Goal: Use online tool/utility: Utilize a website feature to perform a specific function

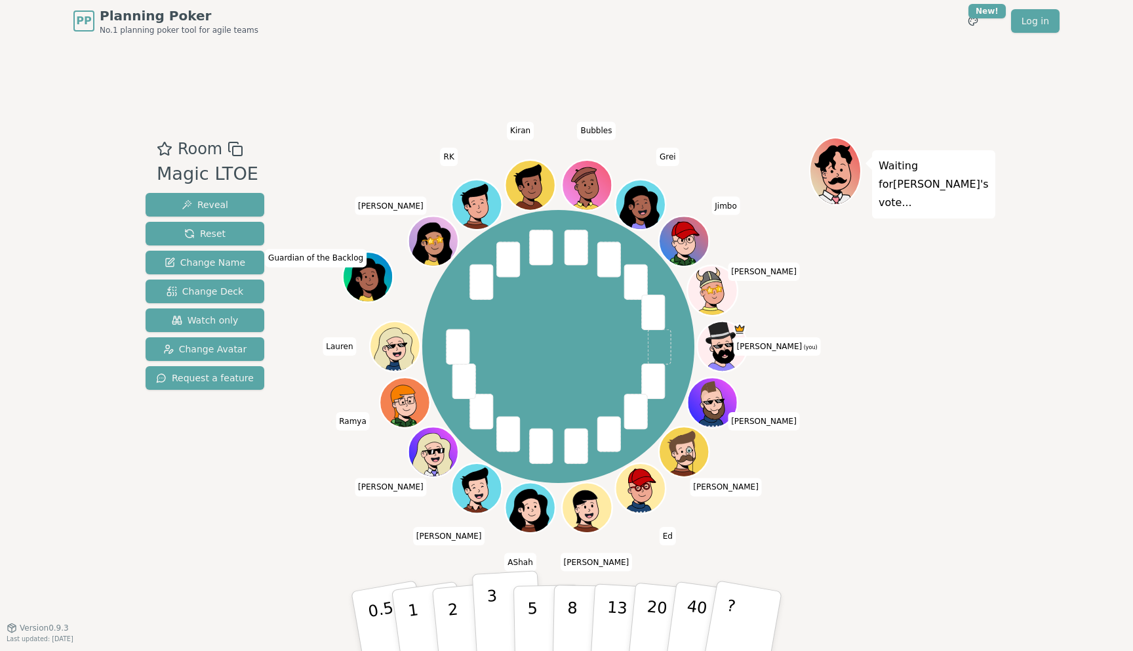
click at [490, 629] on p "3" at bounding box center [494, 621] width 14 height 71
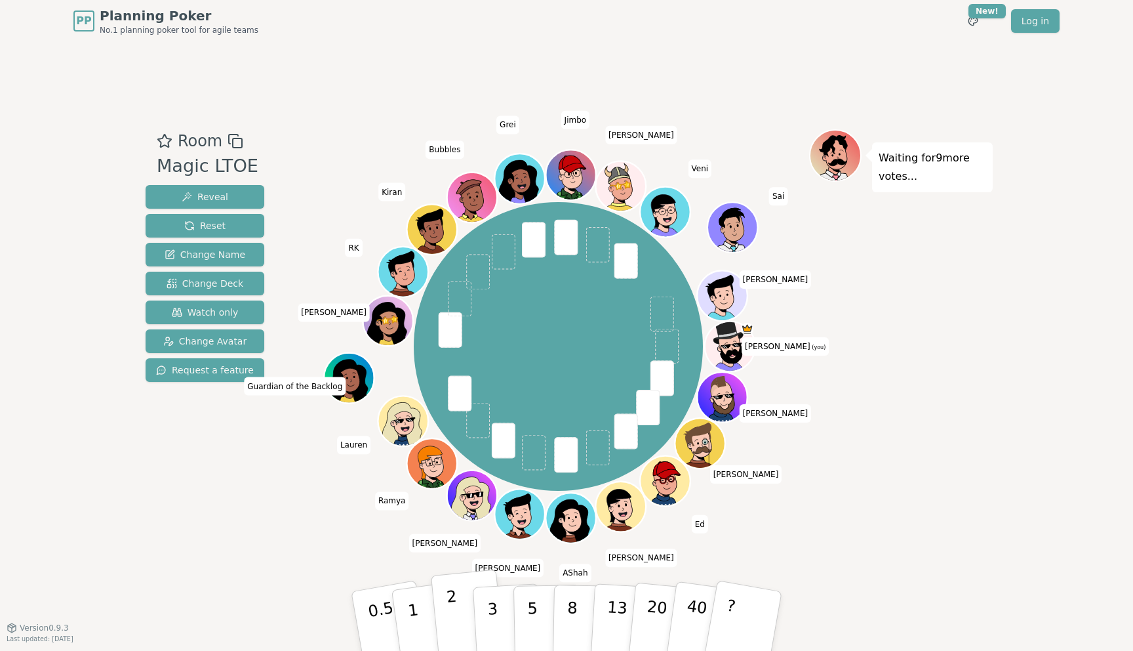
click at [464, 623] on button "2" at bounding box center [468, 621] width 75 height 104
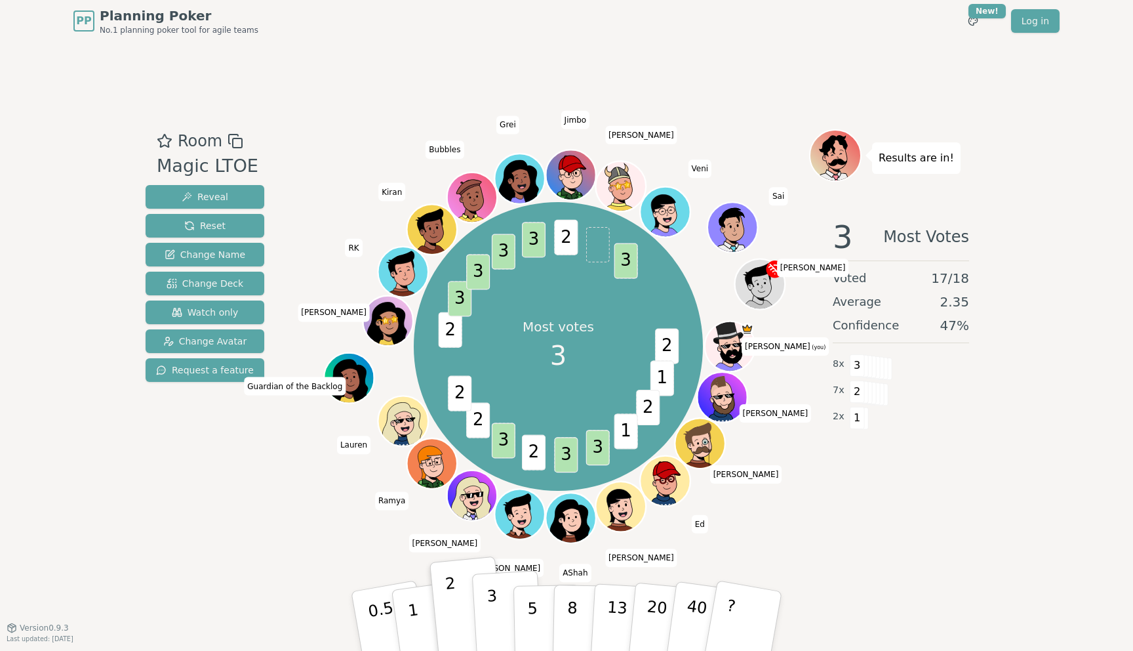
click at [485, 618] on button "3" at bounding box center [507, 621] width 71 height 102
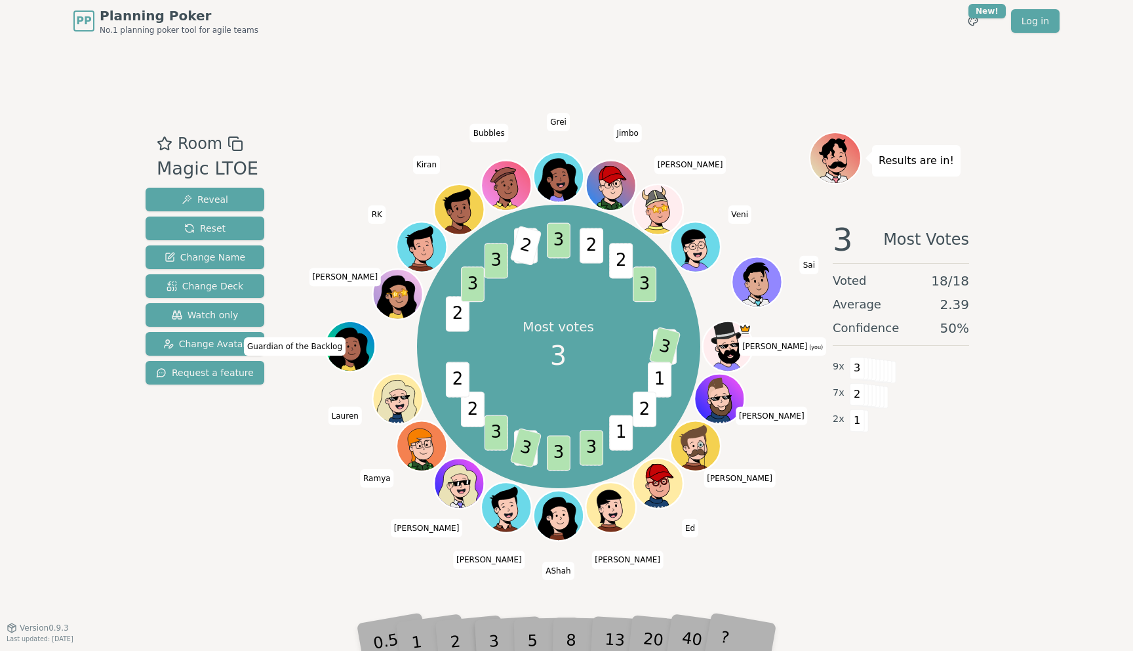
click at [405, 628] on div "0.5" at bounding box center [389, 621] width 47 height 52
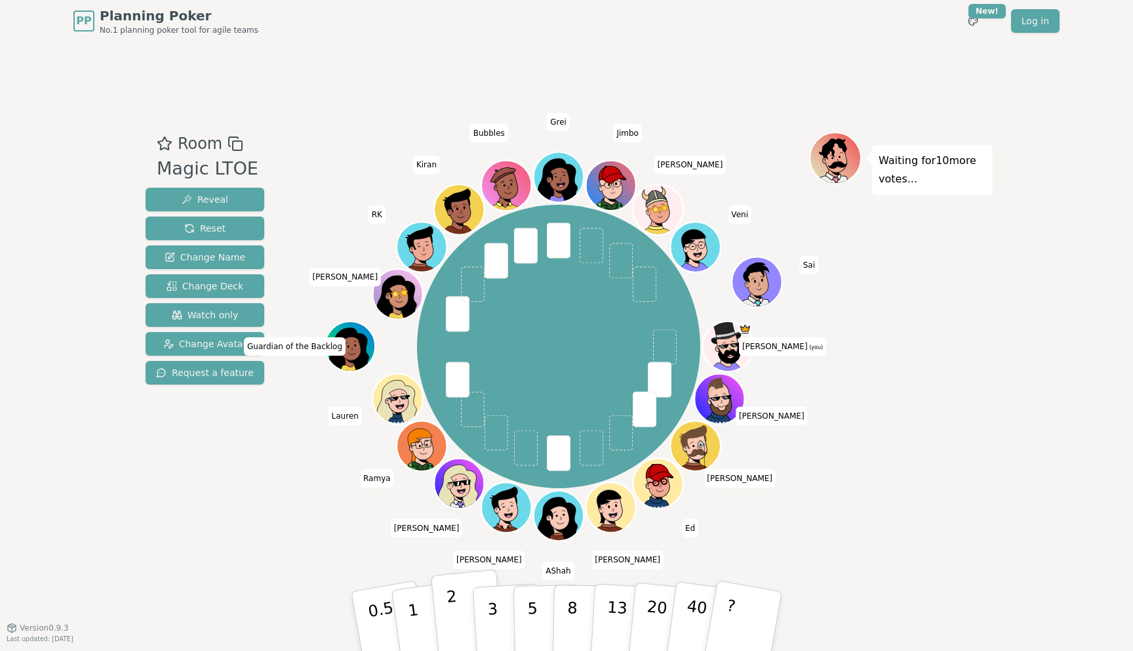
click at [462, 613] on button "2" at bounding box center [468, 621] width 75 height 104
click at [453, 628] on p "2" at bounding box center [454, 622] width 17 height 71
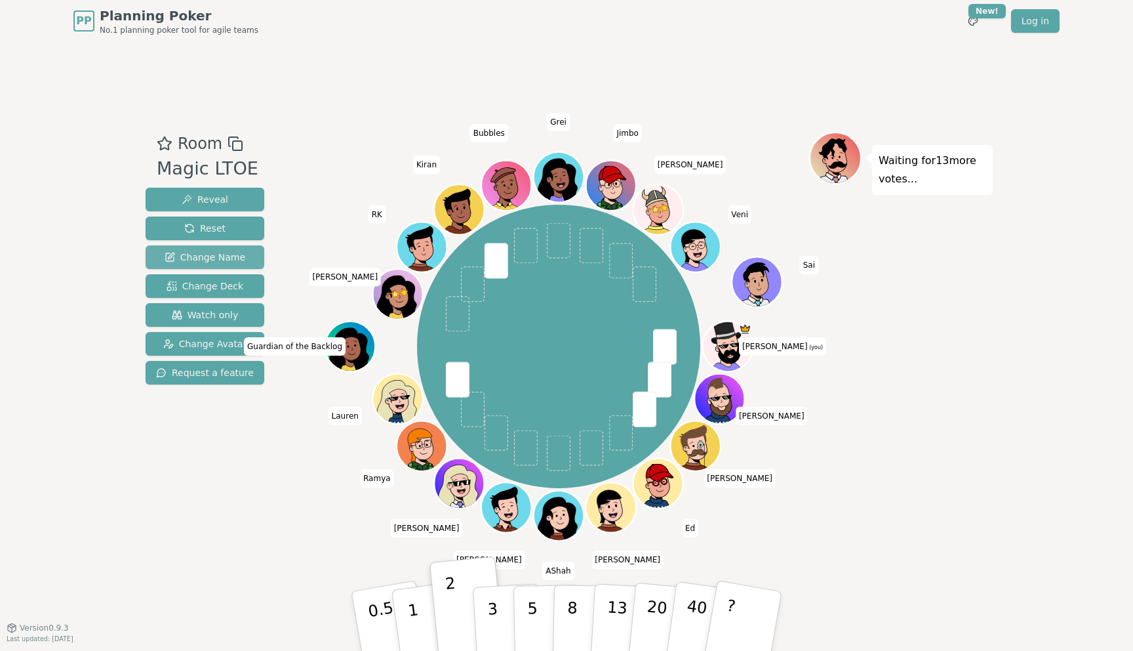
click at [191, 262] on span "Change Name" at bounding box center [205, 257] width 81 height 13
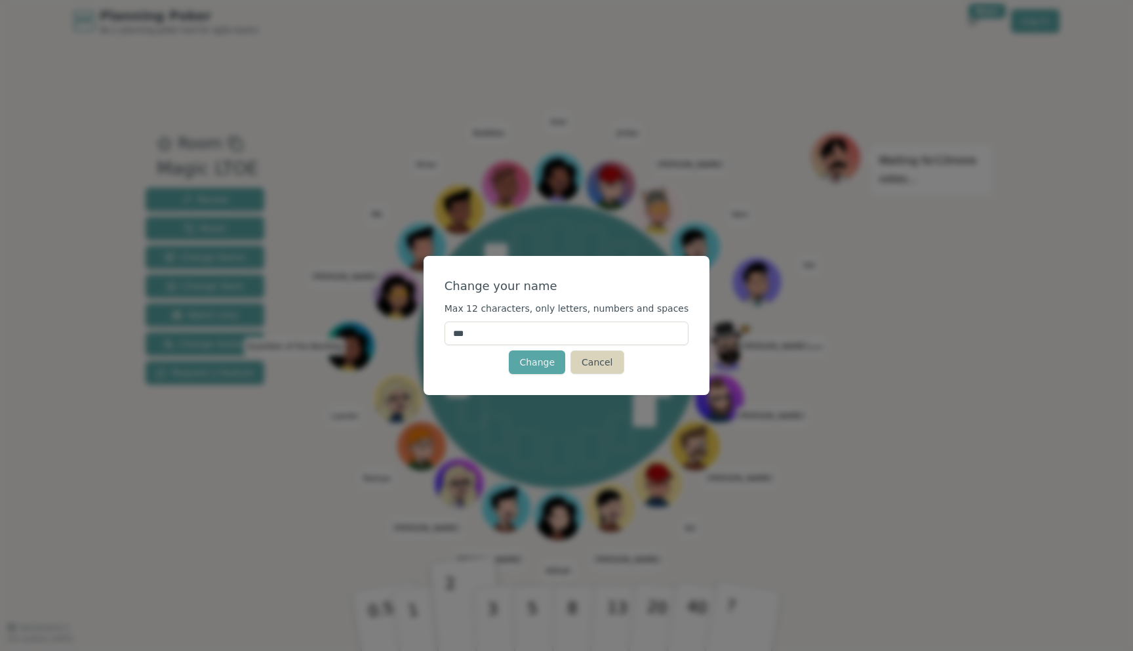
click at [605, 353] on button "Cancel" at bounding box center [597, 362] width 53 height 24
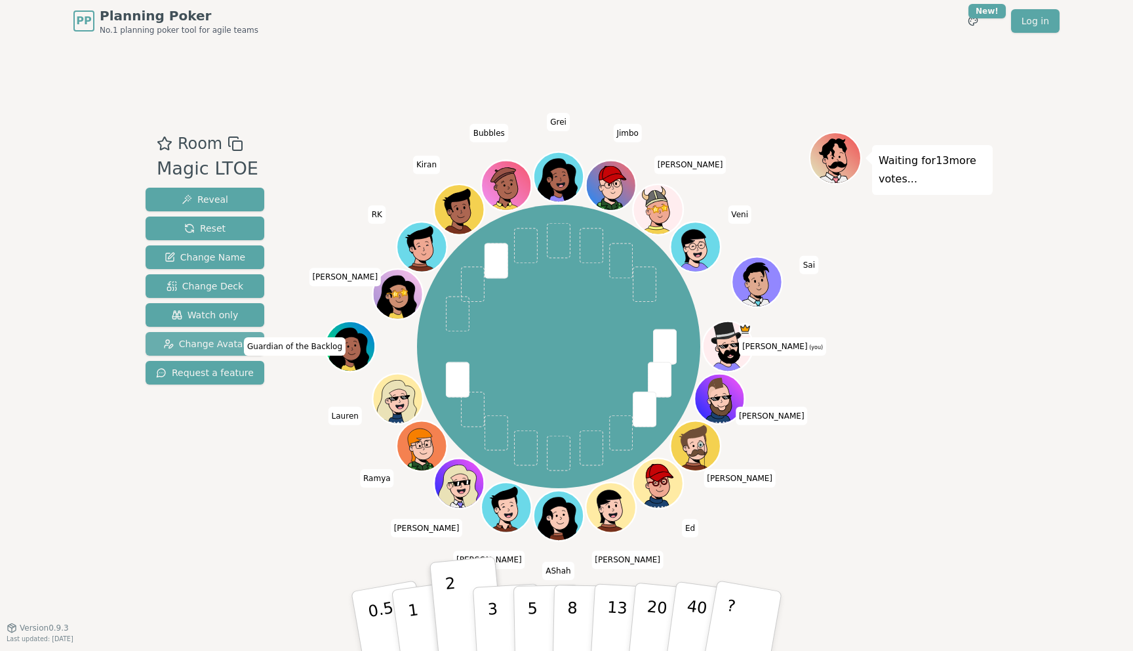
click at [223, 352] on button "Change Avatar" at bounding box center [205, 344] width 119 height 24
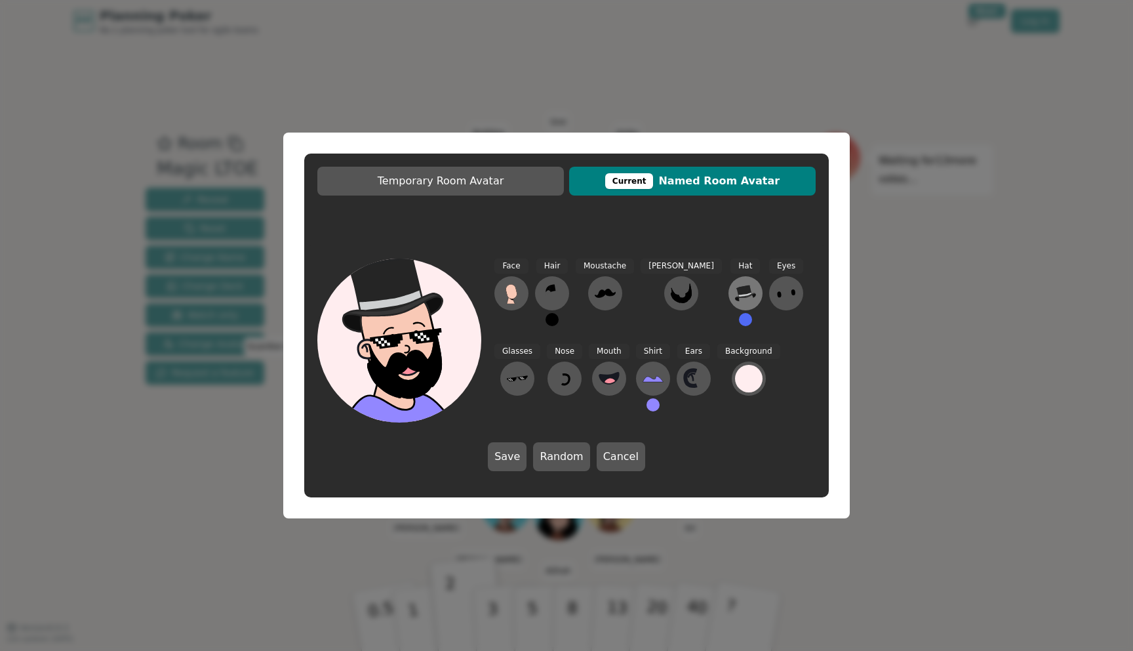
click at [735, 294] on icon at bounding box center [745, 293] width 21 height 16
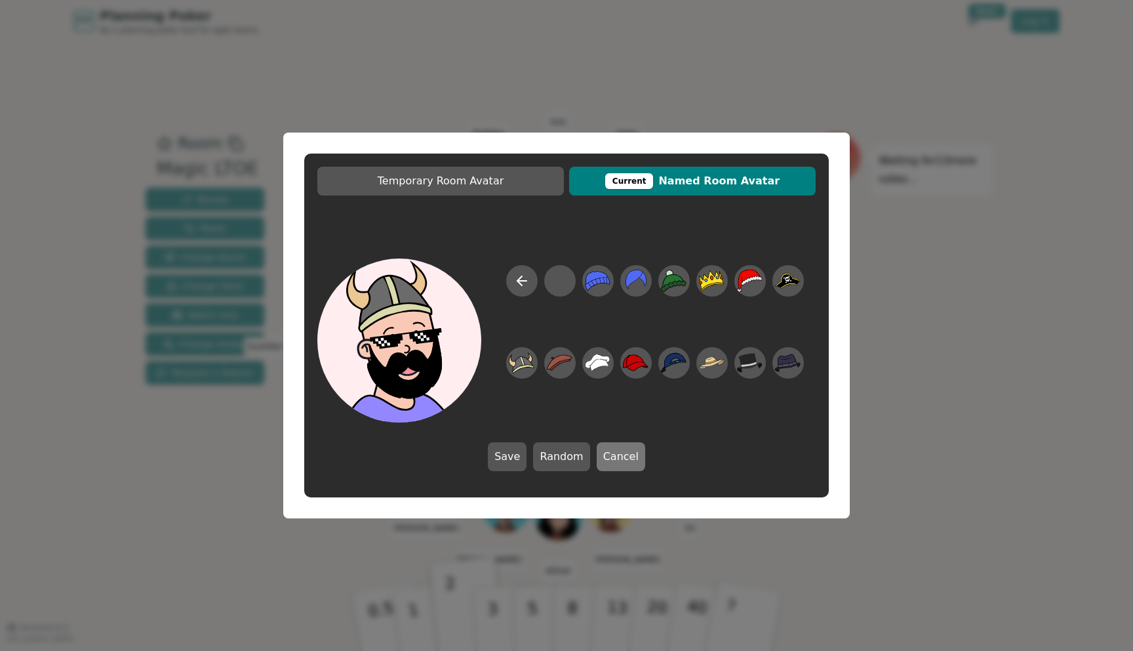
click at [634, 456] on button "Cancel" at bounding box center [621, 456] width 49 height 29
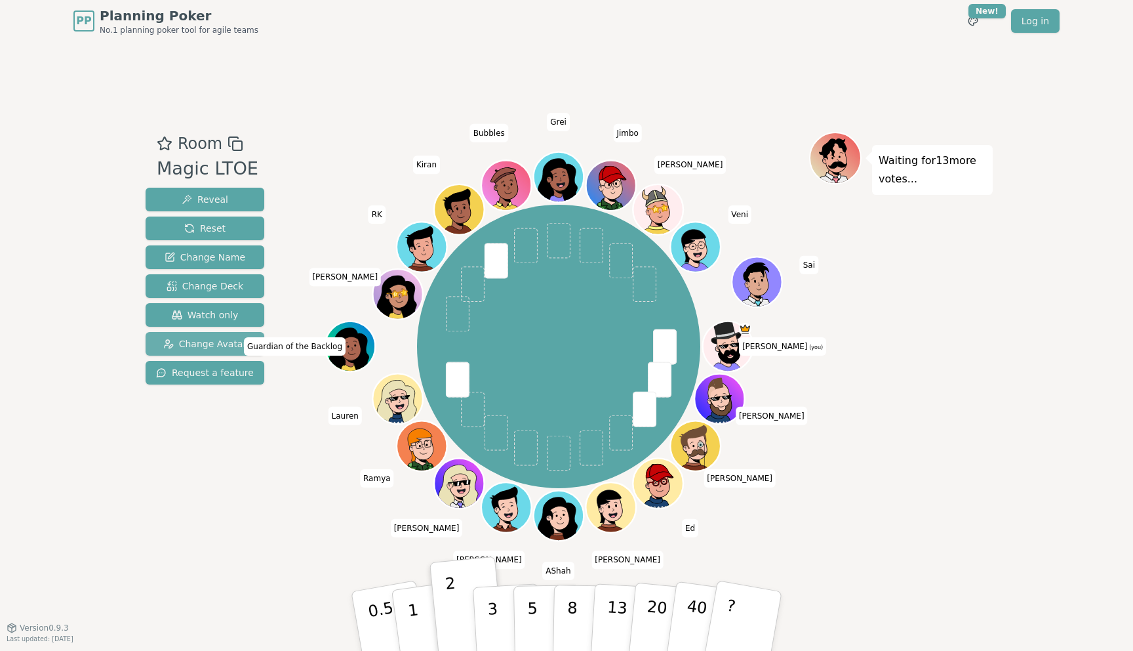
click at [193, 349] on span "Change Avatar" at bounding box center [205, 343] width 84 height 13
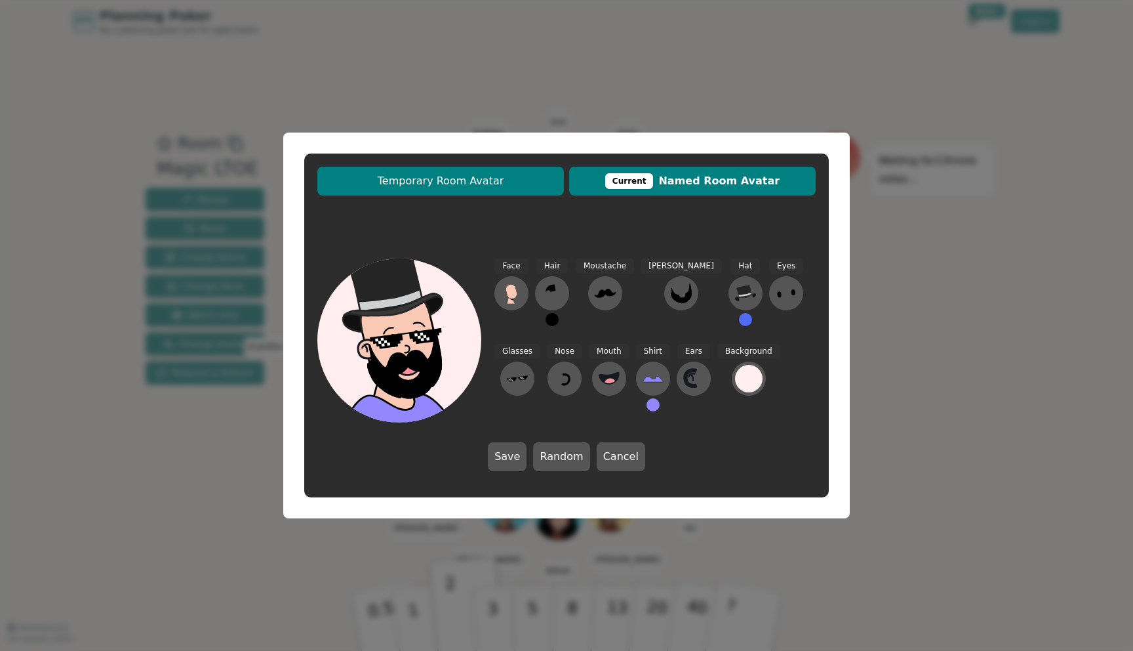
click at [490, 190] on button "Temporary Room Avatar" at bounding box center [440, 181] width 247 height 29
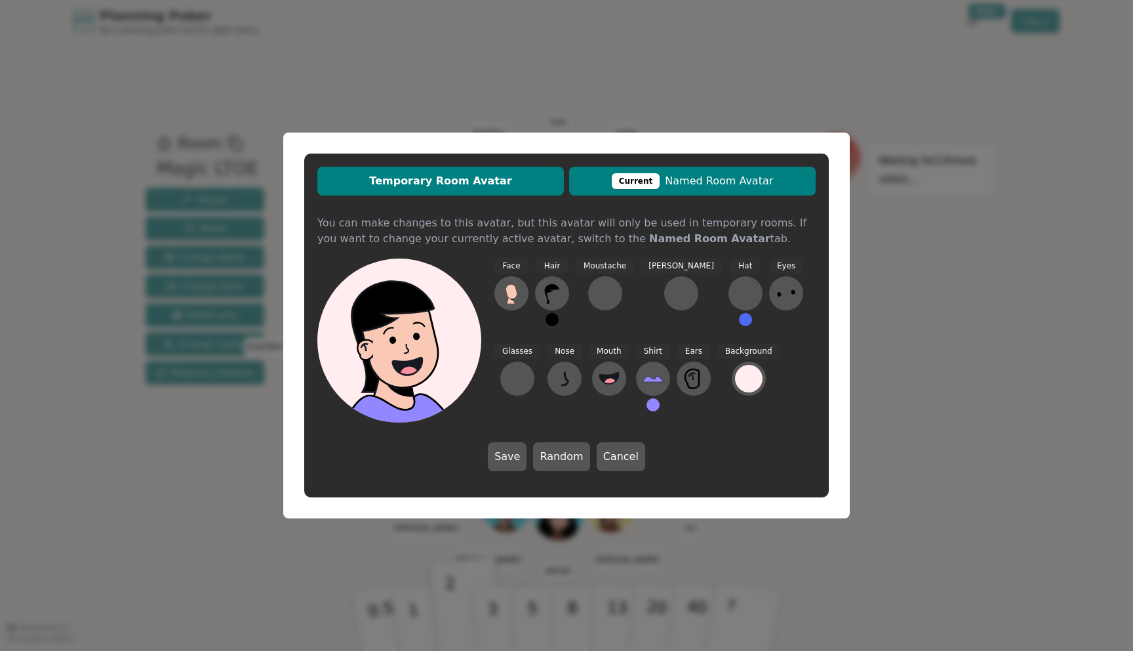
click at [637, 182] on div "Current" at bounding box center [636, 181] width 49 height 16
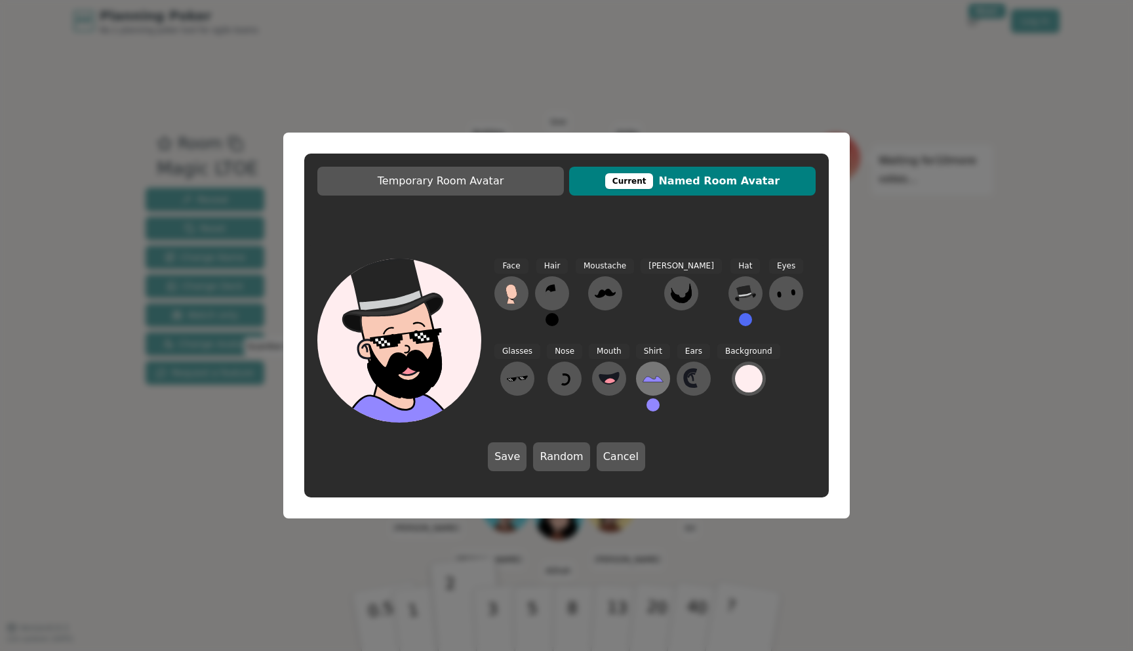
click at [643, 383] on icon at bounding box center [653, 378] width 21 height 21
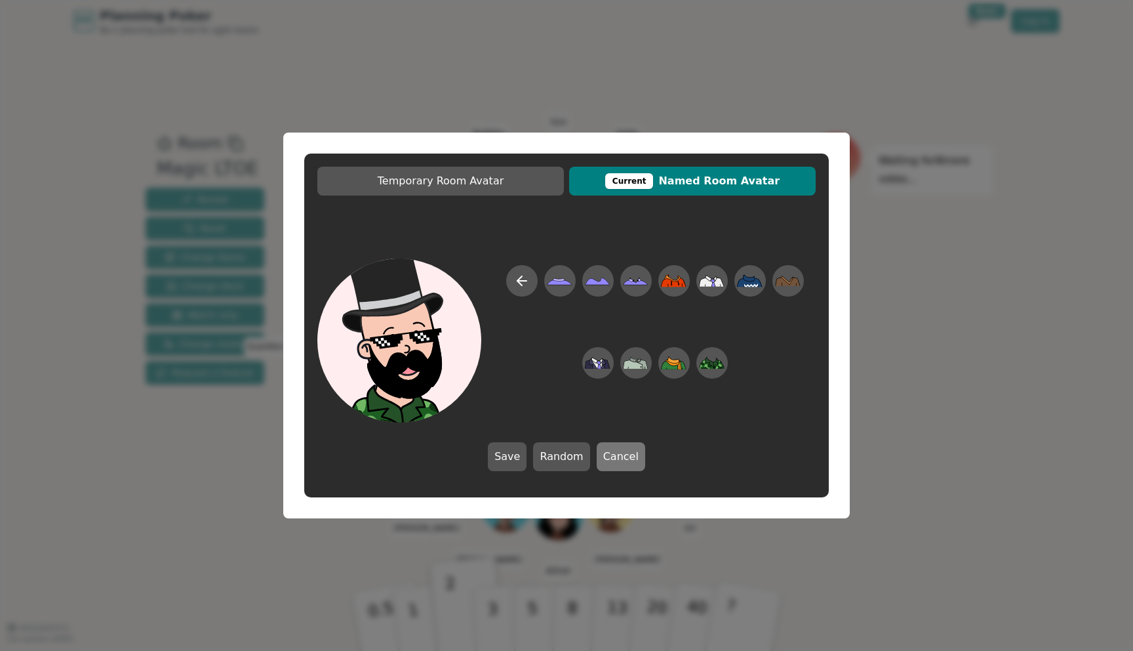
click at [612, 451] on button "Cancel" at bounding box center [621, 456] width 49 height 29
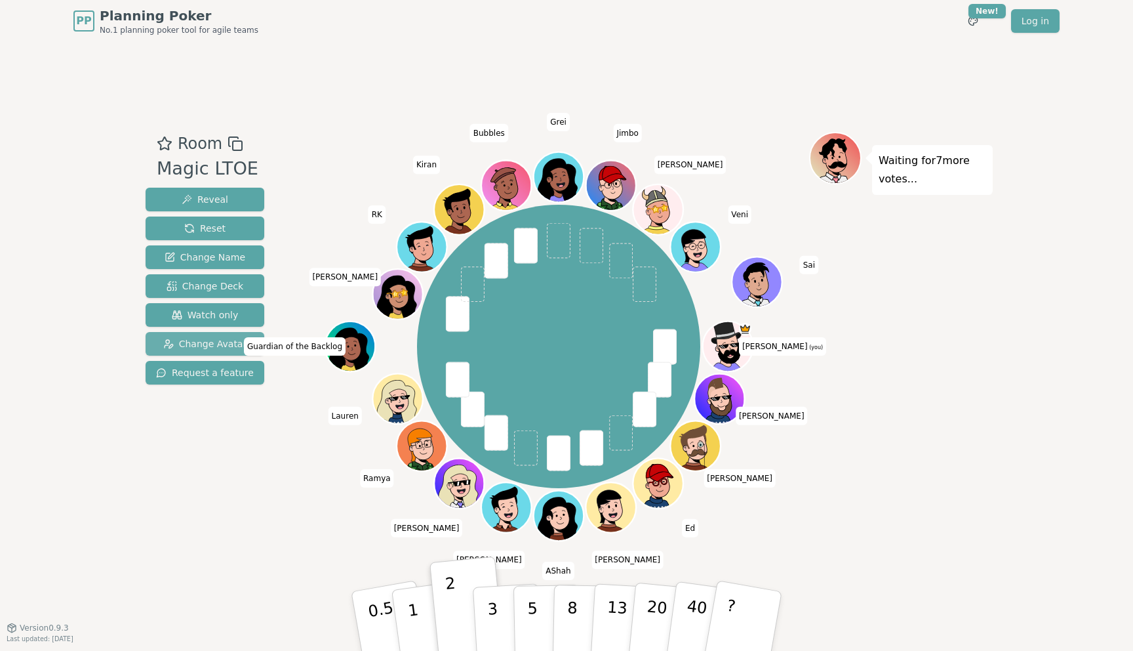
click at [217, 346] on span "Change Avatar" at bounding box center [205, 343] width 84 height 13
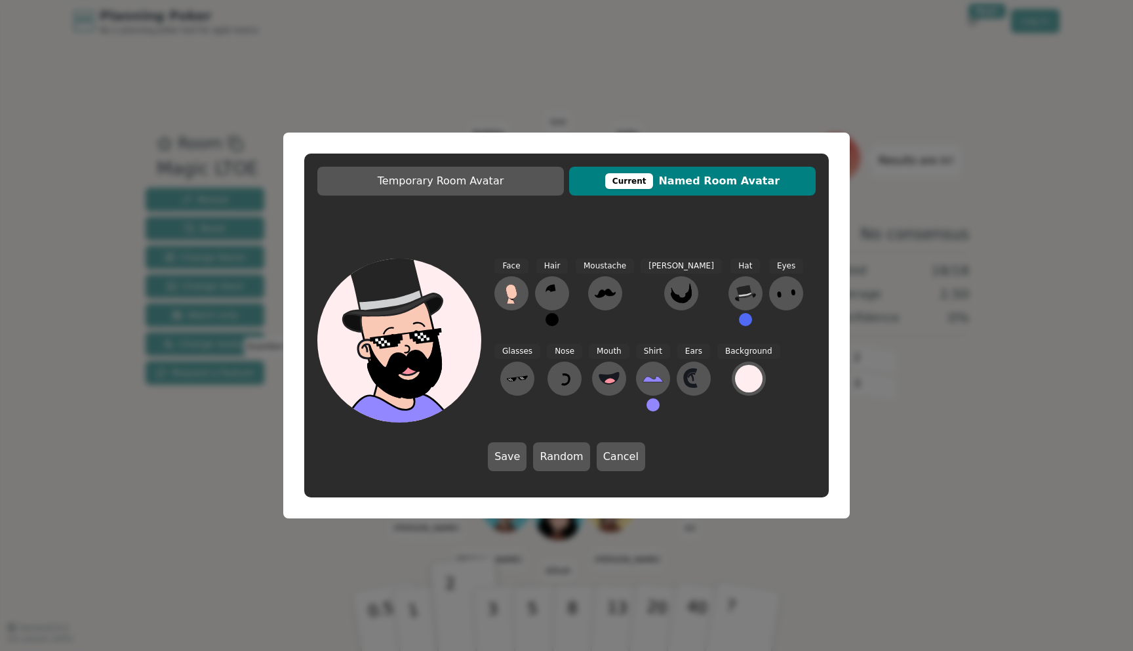
click at [414, 46] on div "Temporary Room Avatar Current Named Room Avatar Face Hair Moustache [PERSON_NAM…" at bounding box center [566, 325] width 1133 height 651
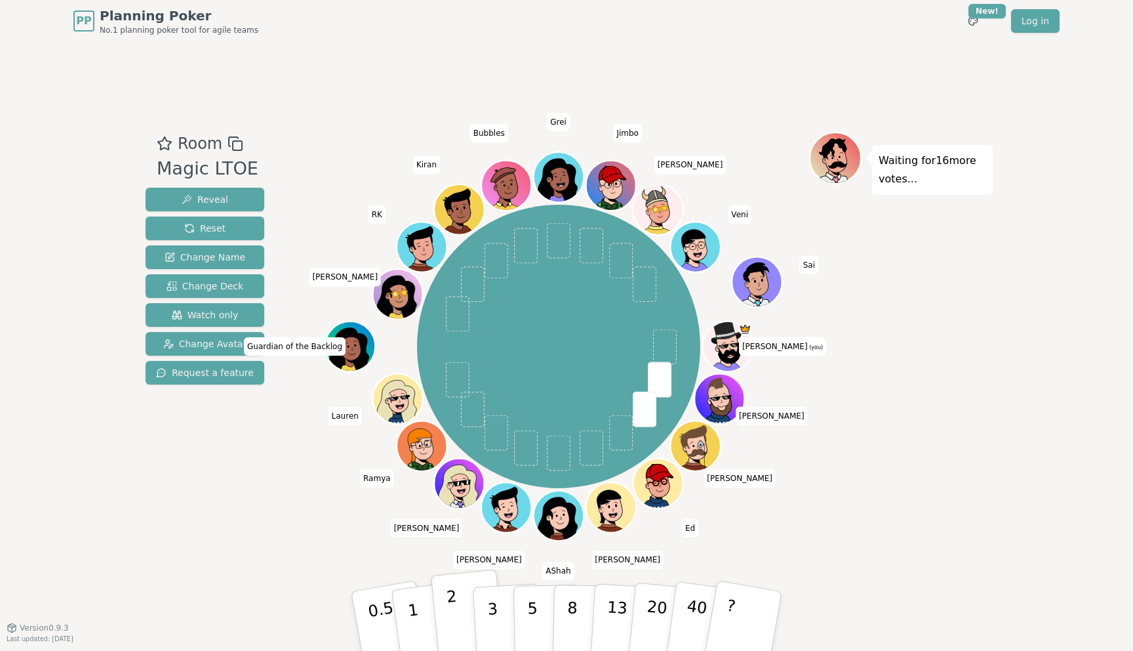
click at [452, 610] on p "2" at bounding box center [454, 622] width 17 height 71
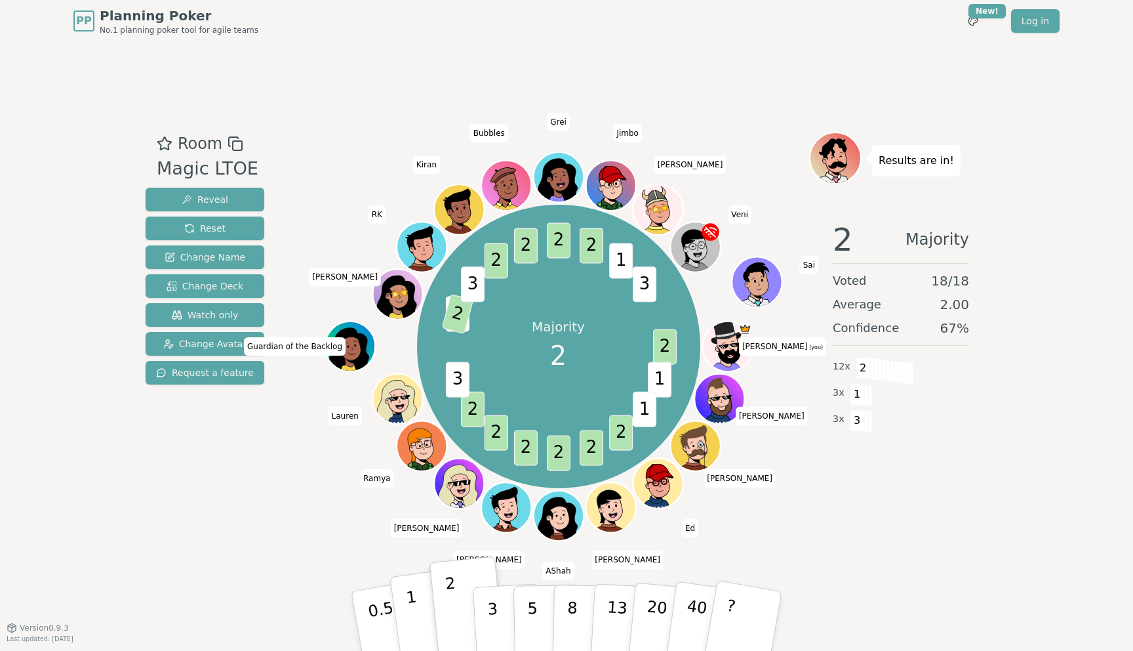
click at [412, 617] on p "1" at bounding box center [415, 622] width 20 height 71
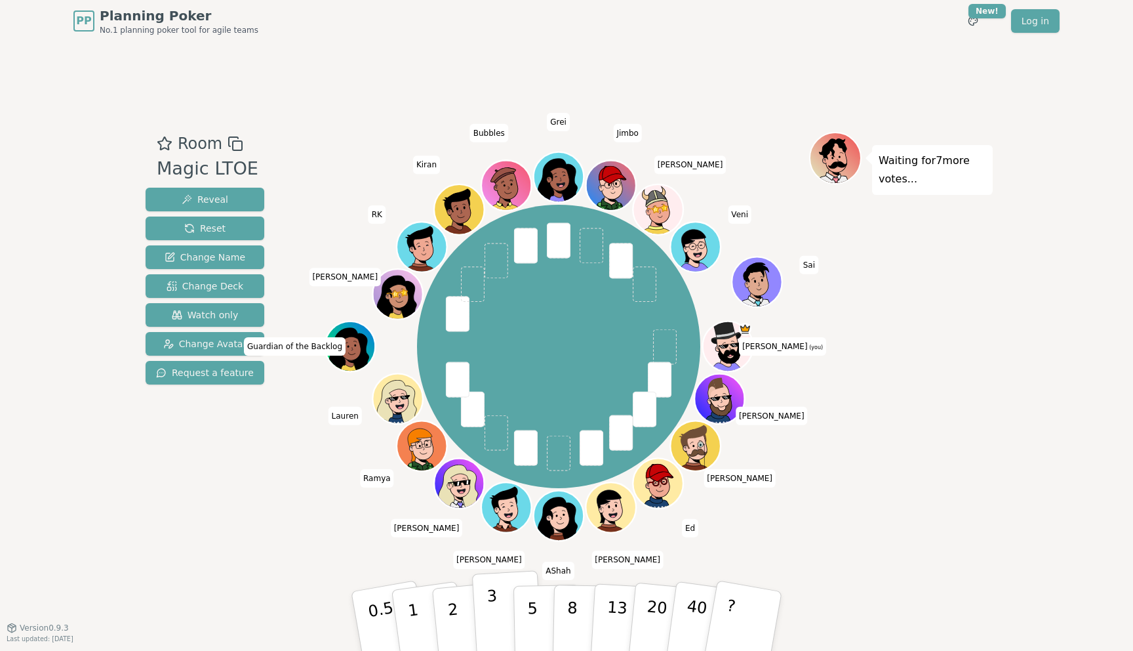
click at [485, 620] on button "3" at bounding box center [507, 621] width 71 height 102
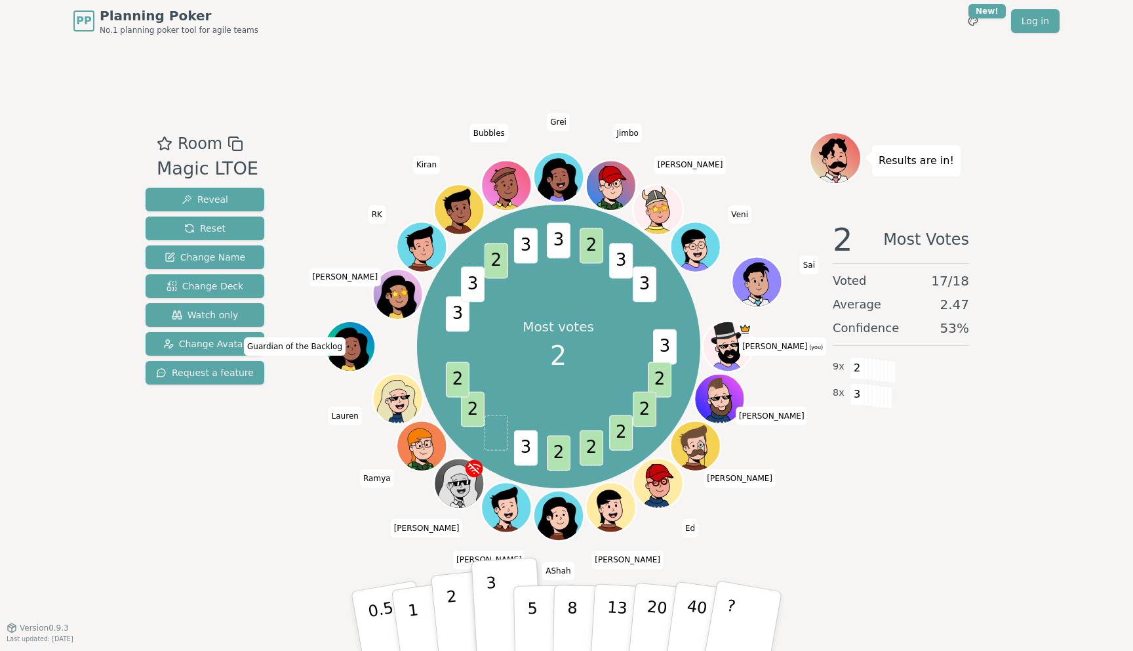
click at [461, 609] on button "2" at bounding box center [468, 621] width 75 height 104
